Goal: Task Accomplishment & Management: Manage account settings

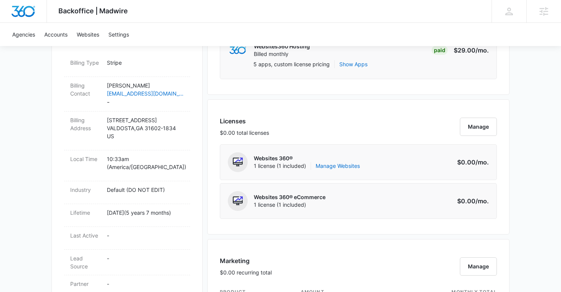
scroll to position [255, 0]
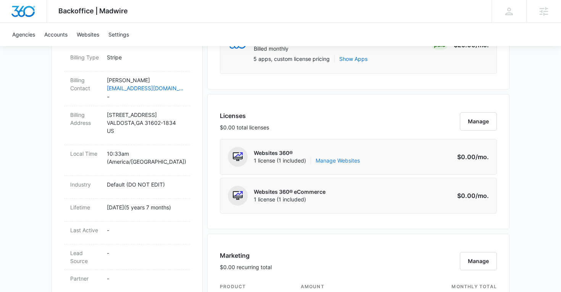
click at [349, 159] on link "Manage Websites" at bounding box center [337, 161] width 44 height 8
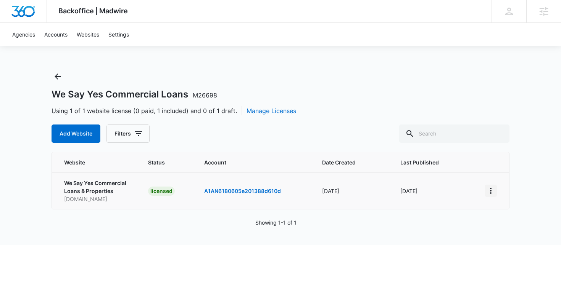
click at [491, 194] on icon "View More" at bounding box center [490, 190] width 9 height 9
click at [498, 223] on link "Edit Website" at bounding box center [509, 223] width 31 height 6
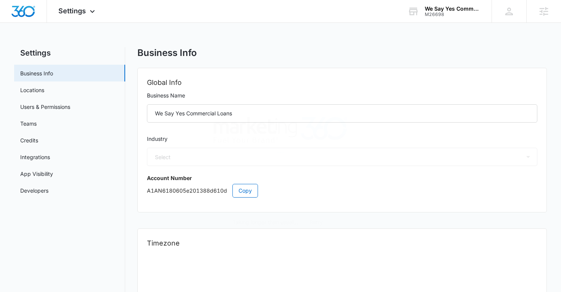
select select "33"
select select "US"
select select "America/[GEOGRAPHIC_DATA]"
click at [48, 108] on link "Users & Permissions" at bounding box center [45, 107] width 50 height 8
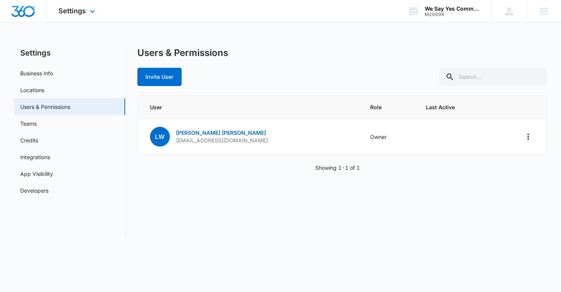
click at [97, 13] on div "Settings Apps Reputation Websites Forms CRM Email Social Shop Payments POS Cont…" at bounding box center [77, 11] width 61 height 22
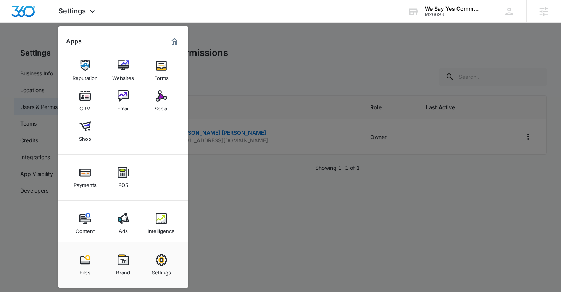
click at [268, 63] on div at bounding box center [280, 146] width 561 height 292
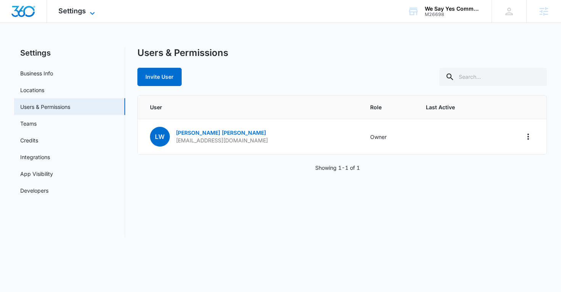
click at [83, 13] on span "Settings" at bounding box center [71, 11] width 27 height 8
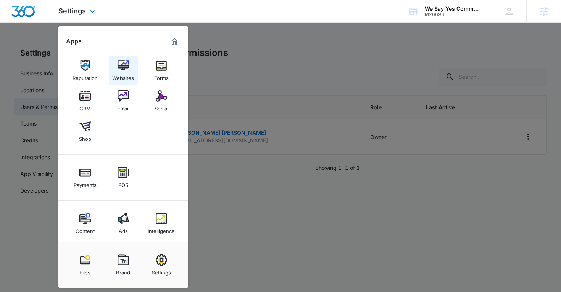
click at [129, 72] on div "Websites" at bounding box center [123, 76] width 22 height 10
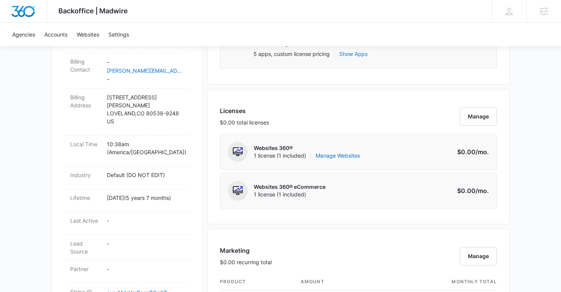
scroll to position [261, 0]
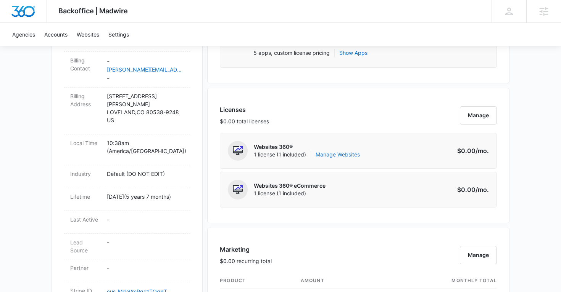
click at [342, 155] on link "Manage Websites" at bounding box center [337, 155] width 44 height 8
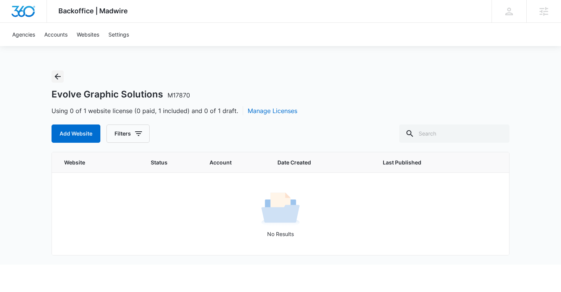
click at [60, 75] on icon "Back" at bounding box center [57, 76] width 9 height 9
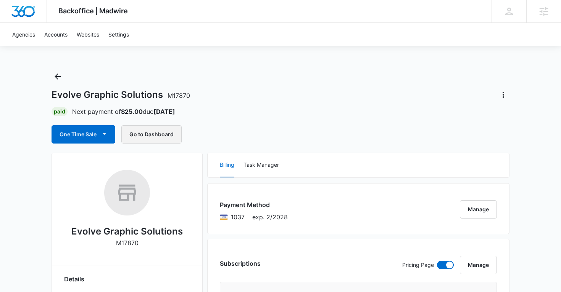
click at [159, 140] on button "Go to Dashboard" at bounding box center [151, 134] width 60 height 18
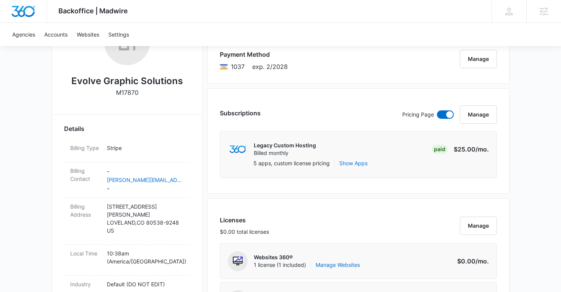
scroll to position [148, 0]
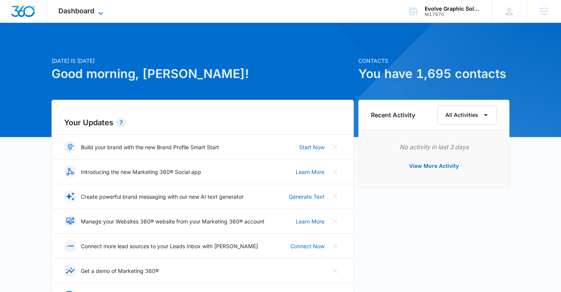
click at [103, 11] on icon at bounding box center [100, 13] width 9 height 9
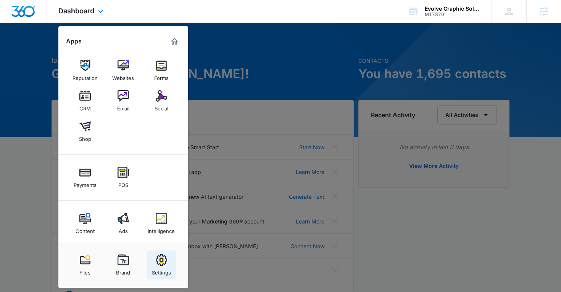
click at [164, 260] on img at bounding box center [161, 260] width 11 height 11
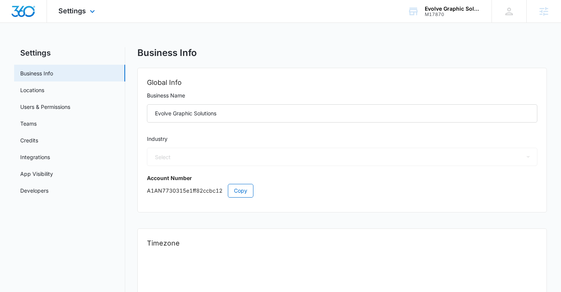
select select "33"
select select "US"
select select "America/[GEOGRAPHIC_DATA]"
click at [59, 111] on link "Users & Permissions" at bounding box center [45, 107] width 50 height 8
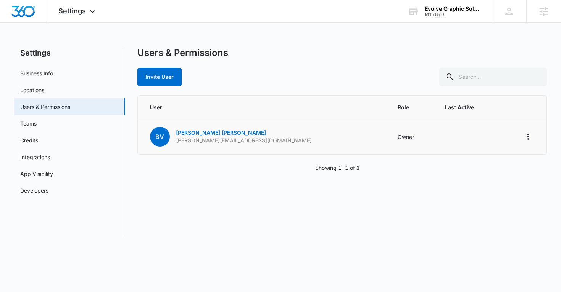
click at [232, 142] on p "[PERSON_NAME][EMAIL_ADDRESS][DOMAIN_NAME]" at bounding box center [244, 141] width 136 height 8
click at [232, 142] on p "brandon@evolvegraphicsolutions.com" at bounding box center [244, 141] width 136 height 8
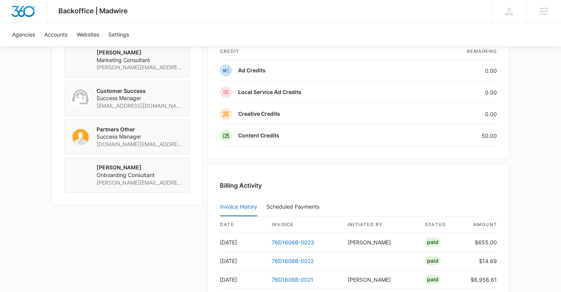
scroll to position [576, 0]
